Goal: Information Seeking & Learning: Find specific fact

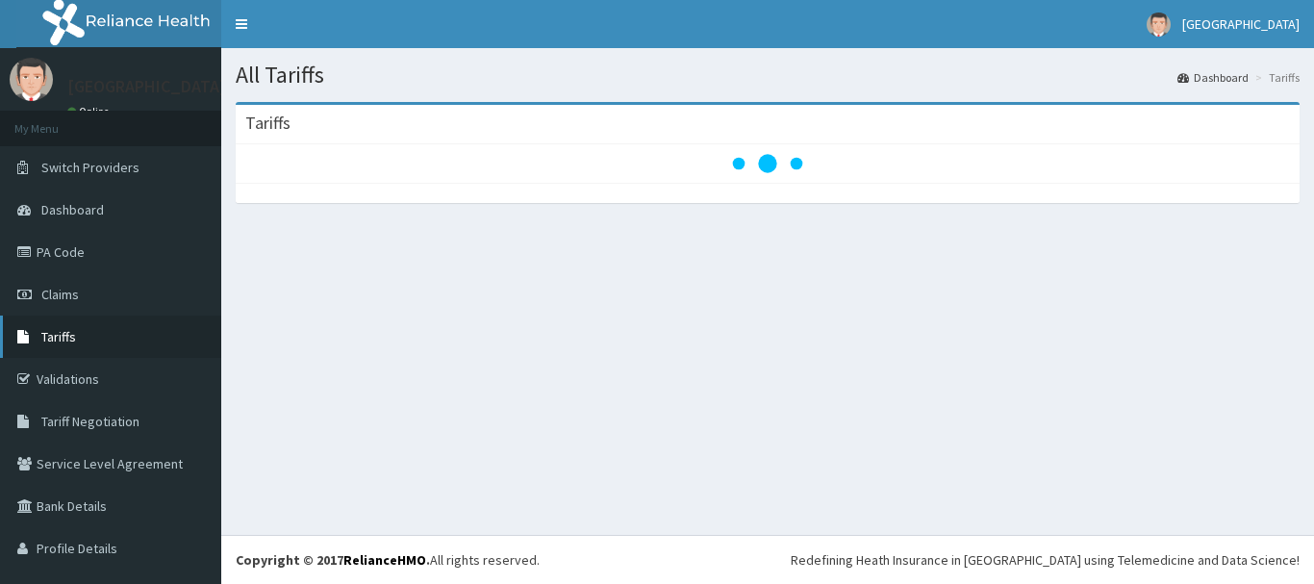
click at [66, 339] on span "Tariffs" at bounding box center [58, 336] width 35 height 17
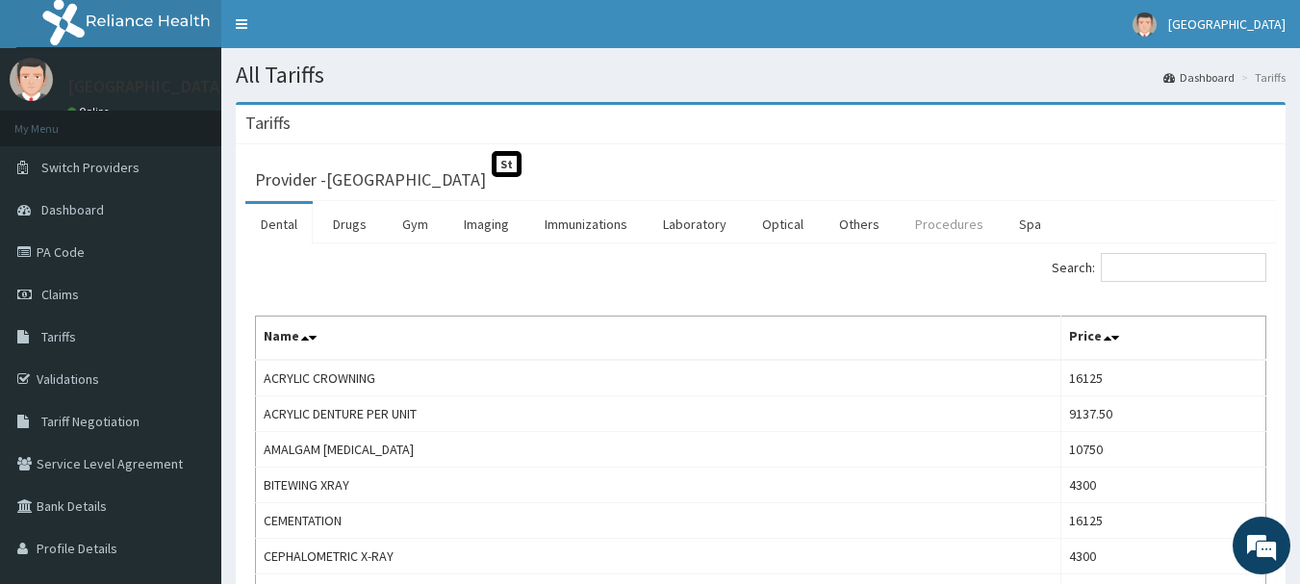
click at [952, 223] on link "Procedures" at bounding box center [949, 224] width 99 height 40
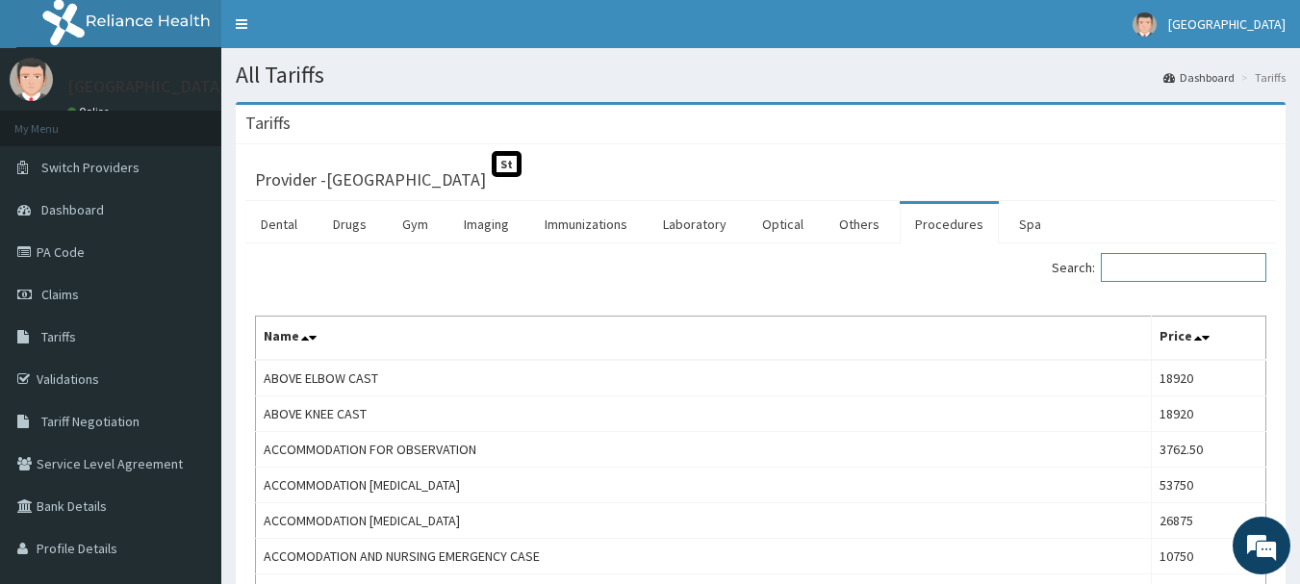
click at [1156, 273] on input "Search:" at bounding box center [1183, 267] width 165 height 29
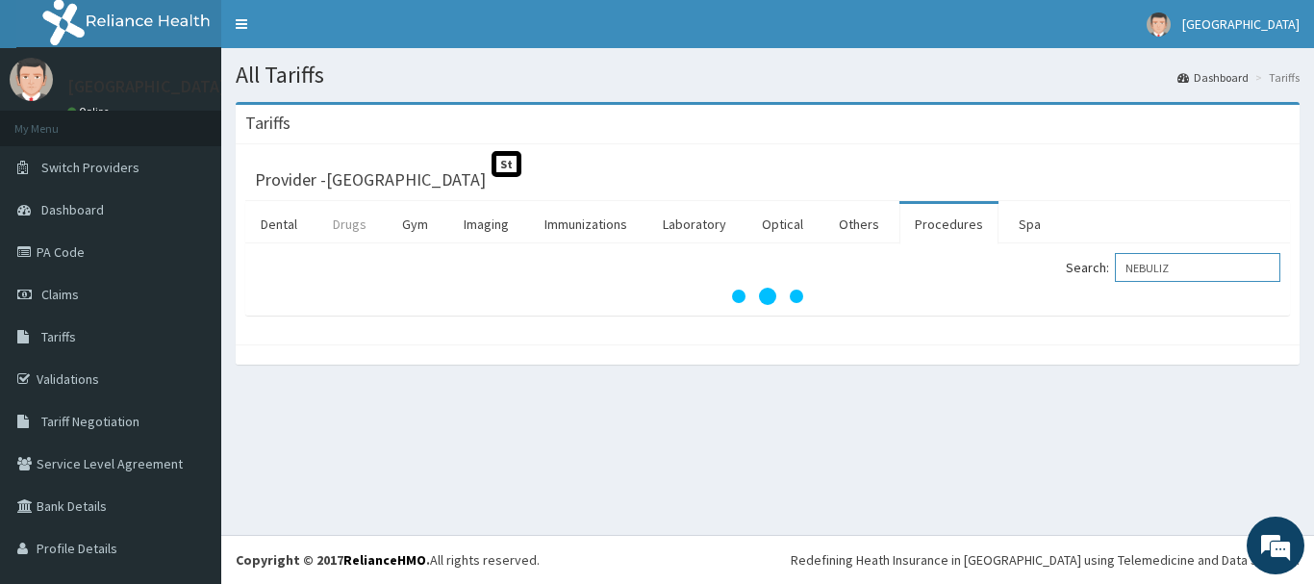
type input "NEBULIZ"
click at [347, 226] on link "Drugs" at bounding box center [349, 224] width 64 height 40
click at [1158, 270] on input "Search:" at bounding box center [1197, 267] width 165 height 29
type input "NEBULIZATION"
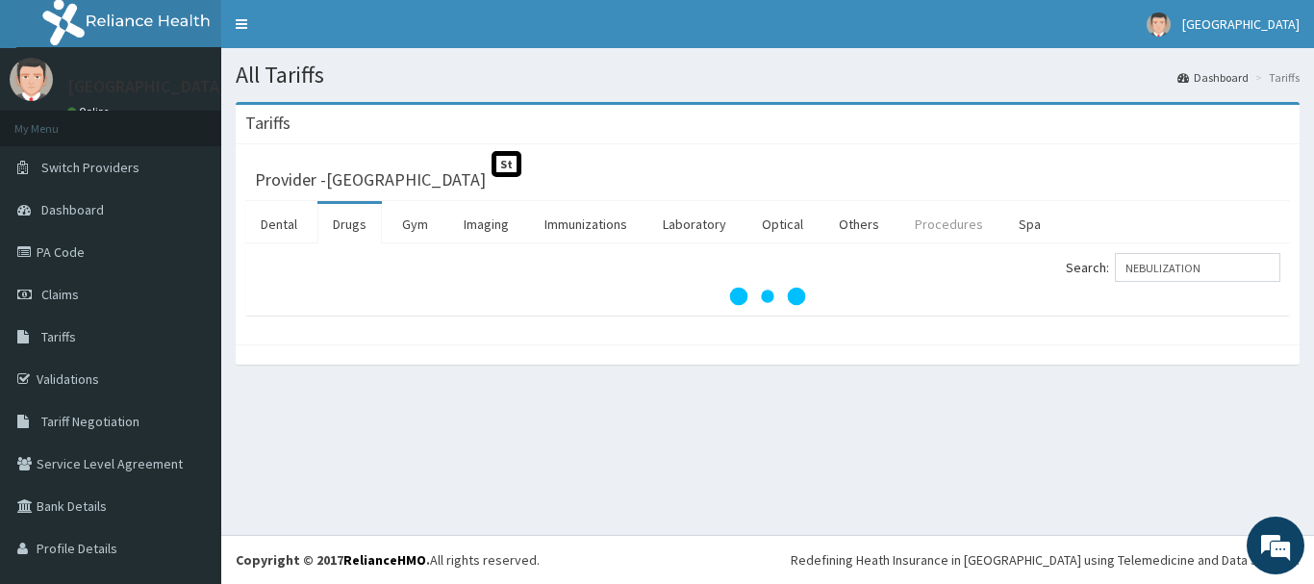
click at [934, 214] on link "Procedures" at bounding box center [949, 224] width 99 height 40
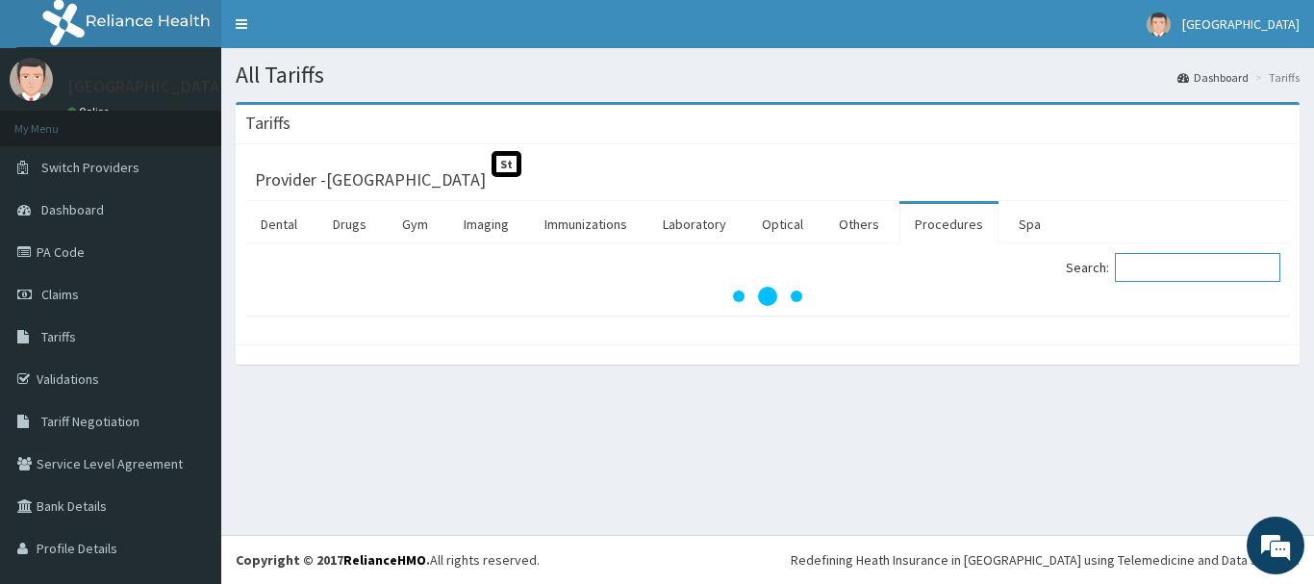
click at [1169, 269] on input "Search:" at bounding box center [1197, 267] width 165 height 29
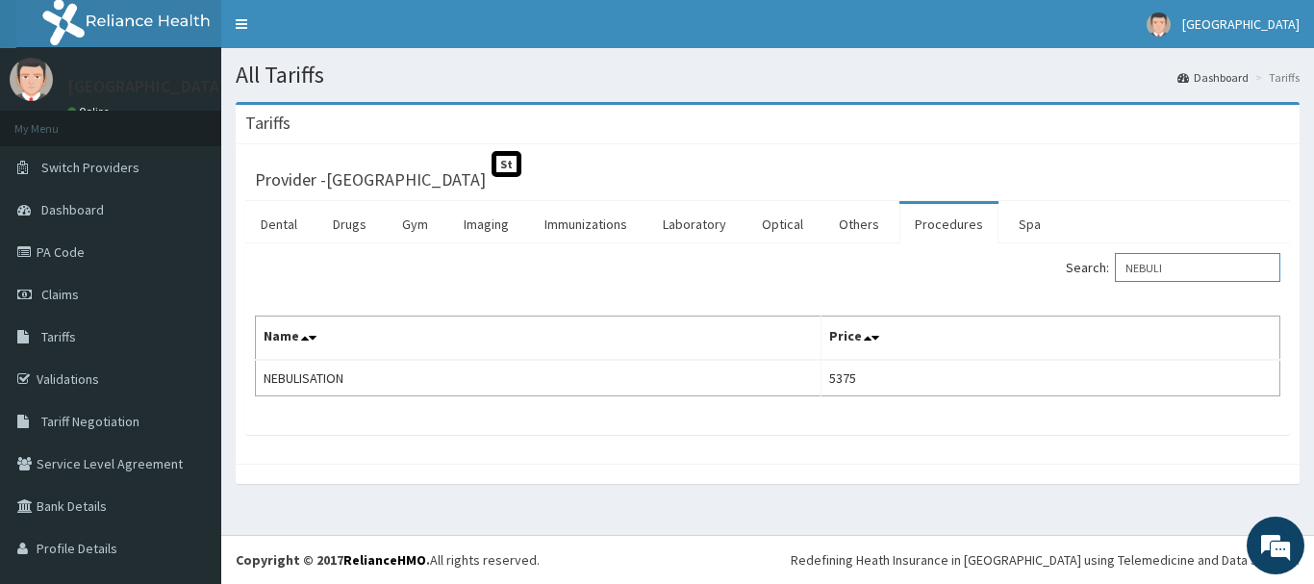
type input "NEBULI"
